Goal: Navigation & Orientation: Find specific page/section

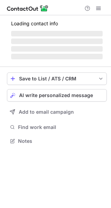
scroll to position [134, 111]
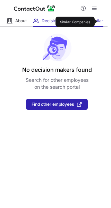
click at [100, 22] on span "Similar" at bounding box center [96, 21] width 14 height 6
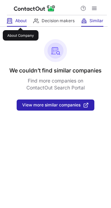
click at [20, 22] on span "About" at bounding box center [20, 21] width 11 height 6
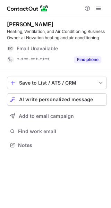
scroll to position [140, 111]
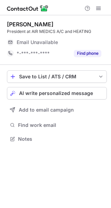
scroll to position [134, 111]
